Goal: Task Accomplishment & Management: Manage account settings

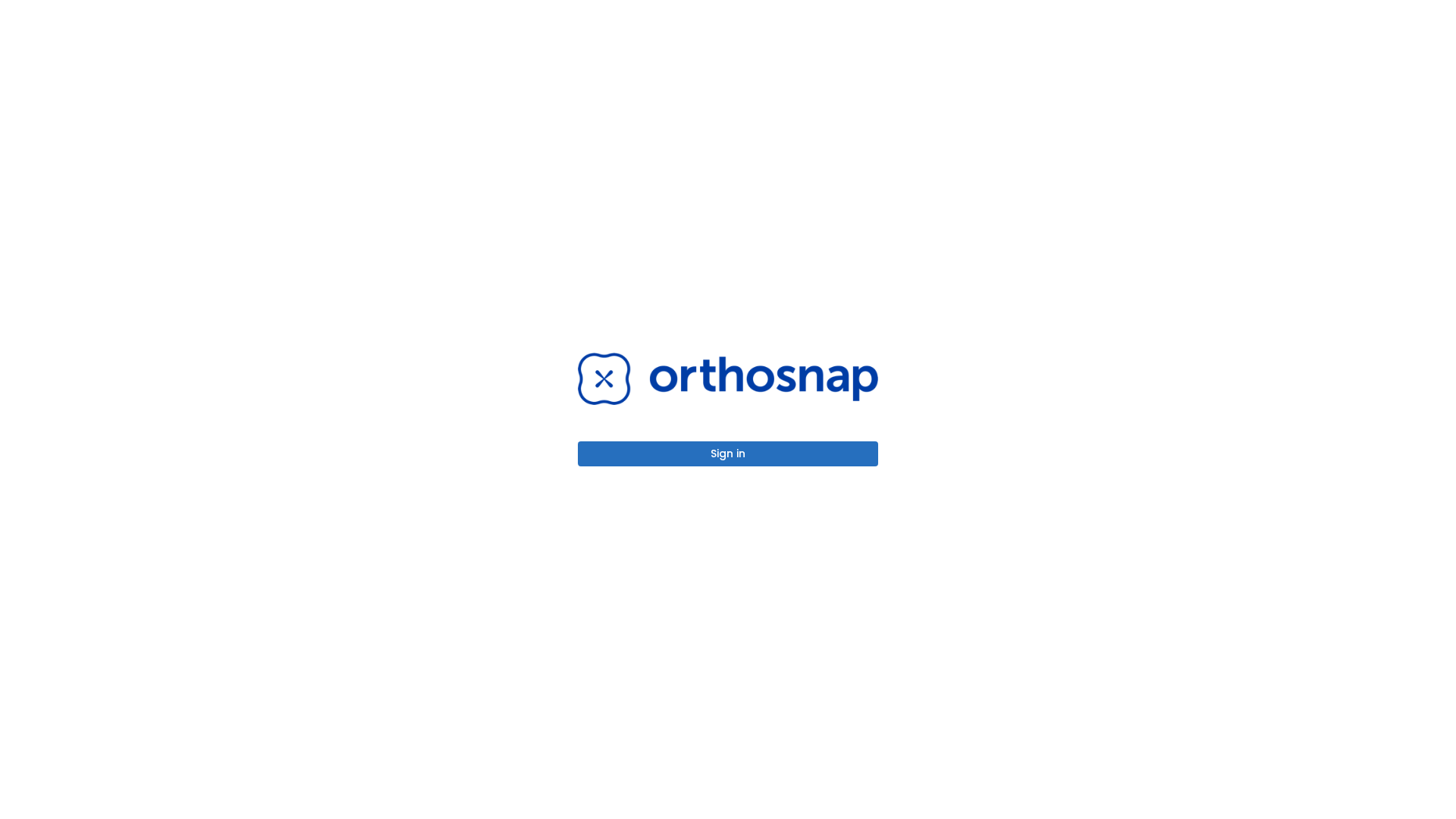
click at [728, 453] on button "Sign in" at bounding box center [727, 454] width 300 height 25
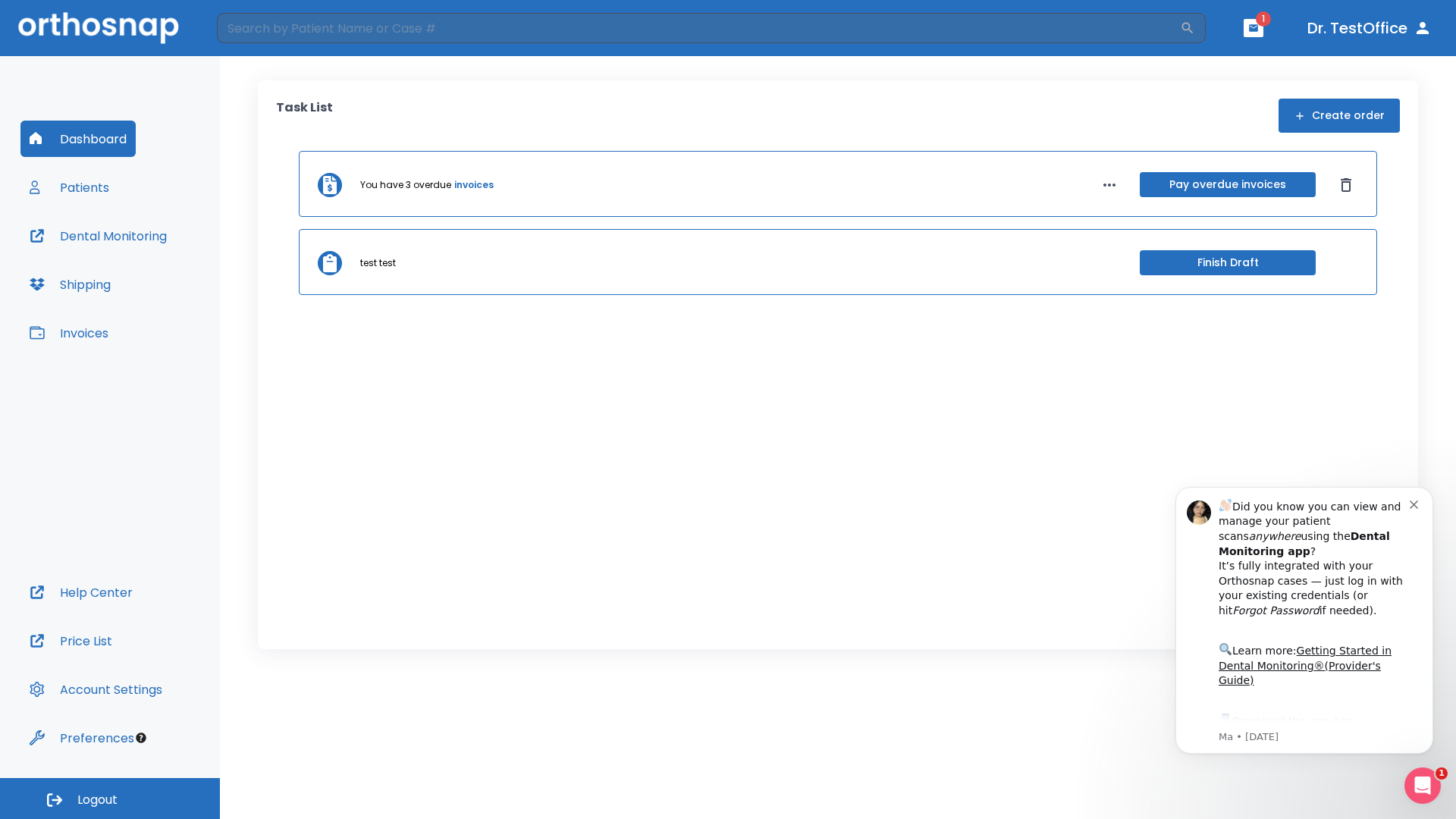
click at [110, 799] on span "Logout" at bounding box center [97, 800] width 40 height 17
